Goal: Information Seeking & Learning: Learn about a topic

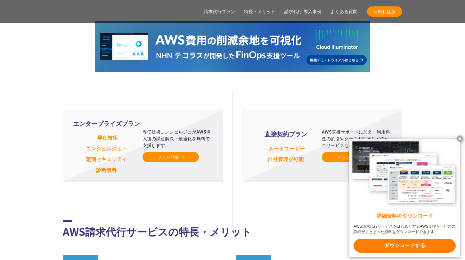
scroll to position [1484, 0]
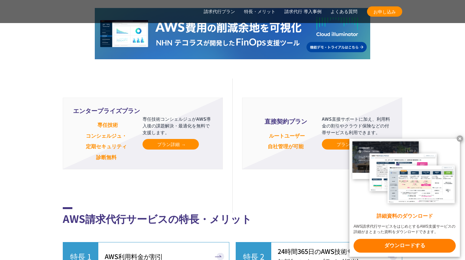
click at [153, 139] on link "プラン詳細" at bounding box center [171, 144] width 56 height 11
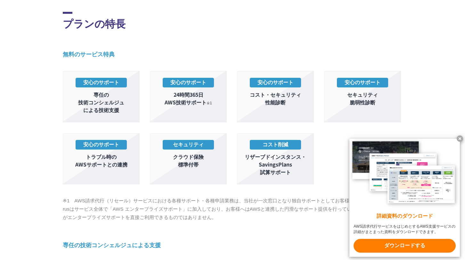
scroll to position [242, 0]
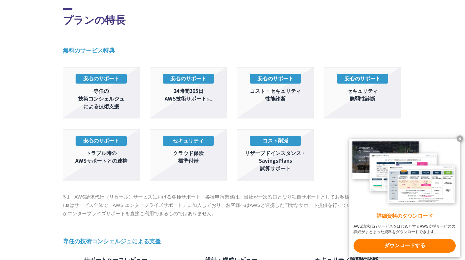
drag, startPoint x: 282, startPoint y: 88, endPoint x: 282, endPoint y: 79, distance: 9.9
click at [281, 88] on p "コスト・セキュリティ 性能診断" at bounding box center [276, 94] width 70 height 15
click at [282, 78] on p "安心のサポート" at bounding box center [275, 79] width 51 height 10
drag, startPoint x: 250, startPoint y: 91, endPoint x: 301, endPoint y: 92, distance: 50.6
click at [301, 92] on p "コスト・セキュリティ 性能診断" at bounding box center [276, 94] width 70 height 15
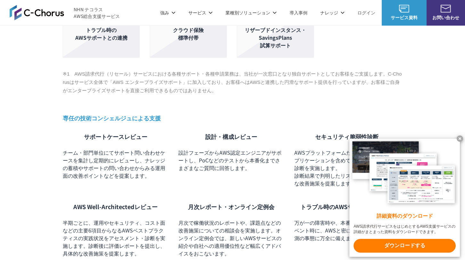
scroll to position [364, 0]
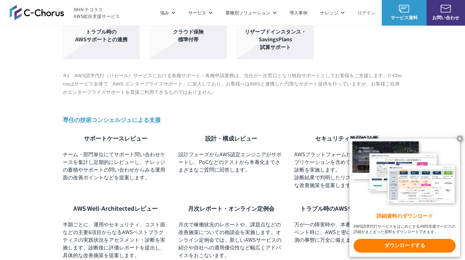
click at [461, 139] on x-t at bounding box center [460, 139] width 6 height 6
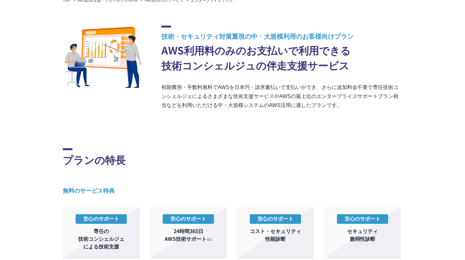
scroll to position [104, 0]
